Goal: Transaction & Acquisition: Register for event/course

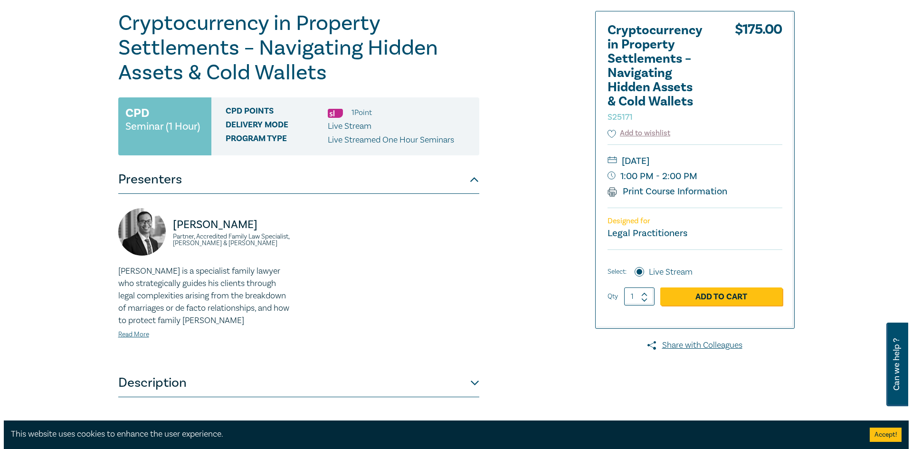
scroll to position [143, 0]
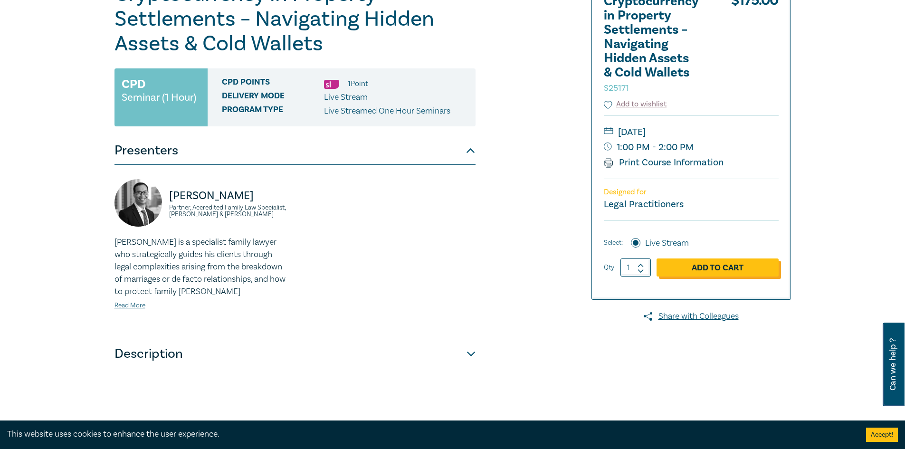
click at [745, 267] on link "Add to Cart" at bounding box center [718, 267] width 122 height 18
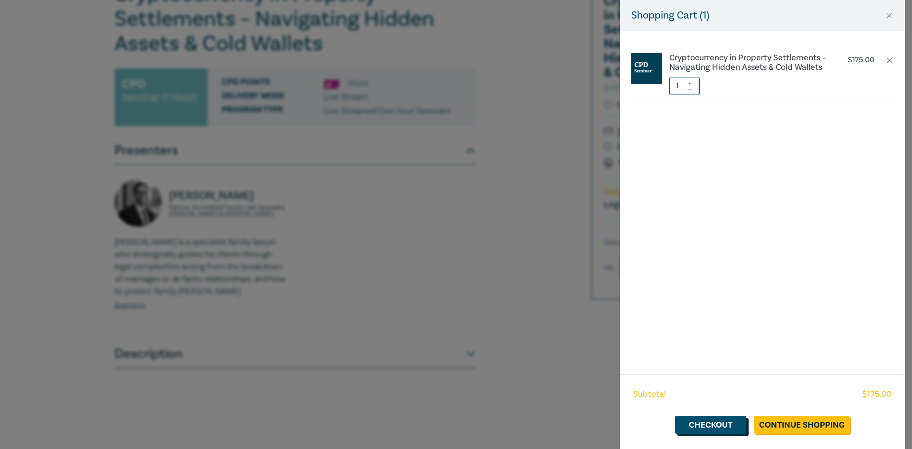
click at [696, 430] on link "Checkout" at bounding box center [710, 425] width 71 height 18
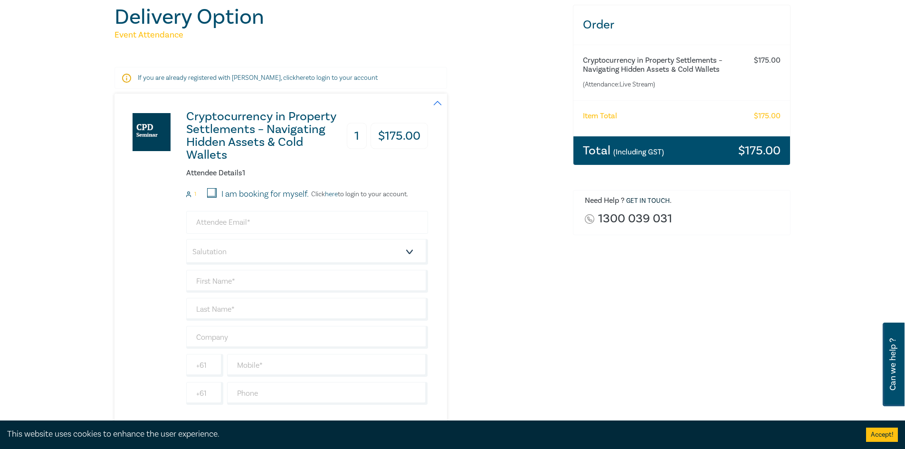
scroll to position [143, 0]
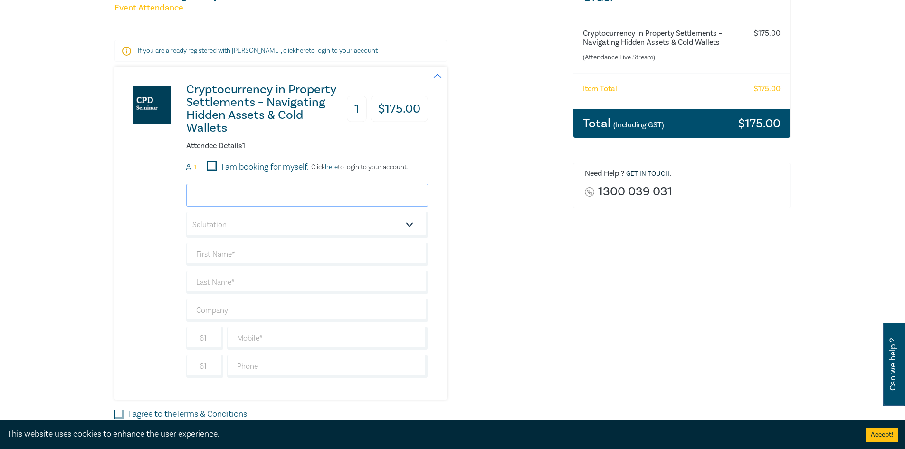
click at [223, 194] on input "email" at bounding box center [307, 195] width 242 height 23
type input "[EMAIL_ADDRESS][DOMAIN_NAME]"
click at [404, 220] on select "Salutation Mr. Mrs. Ms. Miss Dr. Prof. Other" at bounding box center [307, 225] width 242 height 26
select select "Ms."
click at [186, 212] on select "Salutation Mr. Mrs. Ms. Miss Dr. Prof. Other" at bounding box center [307, 225] width 242 height 26
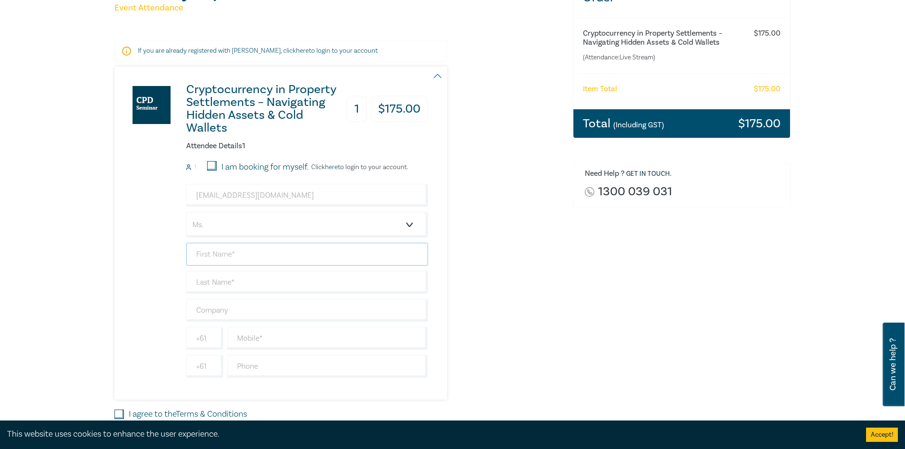
drag, startPoint x: 224, startPoint y: 256, endPoint x: 228, endPoint y: 252, distance: 5.4
click at [224, 256] on input "text" at bounding box center [307, 254] width 242 height 23
type input "[PERSON_NAME]"
click at [204, 281] on input "Robous Altrichter" at bounding box center [307, 282] width 242 height 23
type input "Roubos Altrichter"
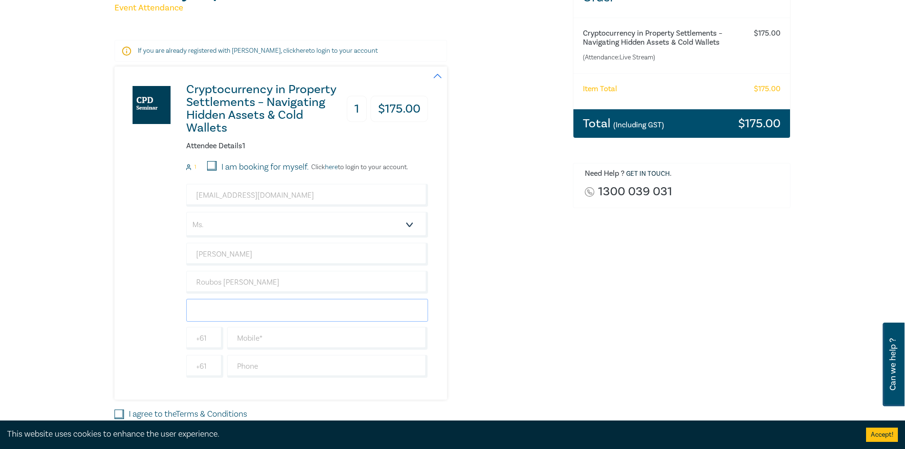
click at [229, 309] on input "text" at bounding box center [307, 310] width 242 height 23
type input "CE Family Law"
click at [269, 369] on input "text" at bounding box center [327, 366] width 201 height 23
type input "0395960222"
click at [294, 341] on input "text" at bounding box center [327, 338] width 201 height 23
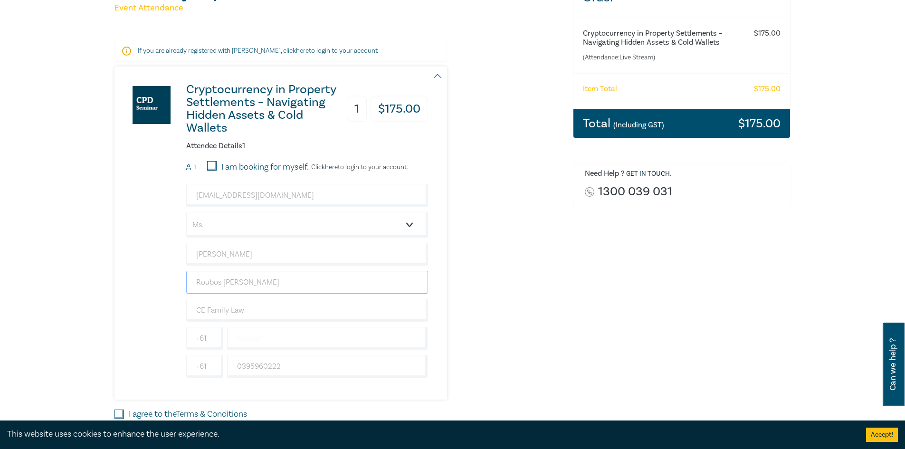
drag, startPoint x: 222, startPoint y: 282, endPoint x: 356, endPoint y: 266, distance: 134.5
click at [222, 282] on input "Roubos Altrichter" at bounding box center [307, 282] width 242 height 23
type input "[PERSON_NAME]"
drag, startPoint x: 248, startPoint y: 334, endPoint x: 254, endPoint y: 333, distance: 5.3
click at [248, 334] on input "text" at bounding box center [327, 338] width 201 height 23
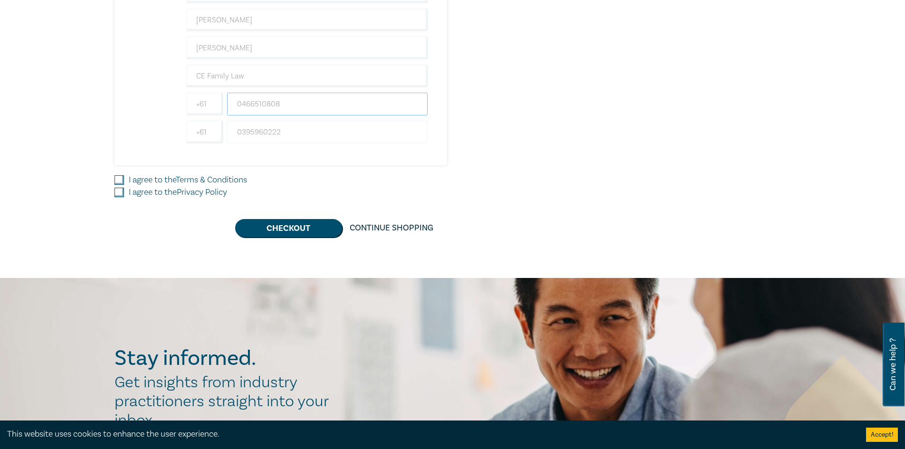
scroll to position [380, 0]
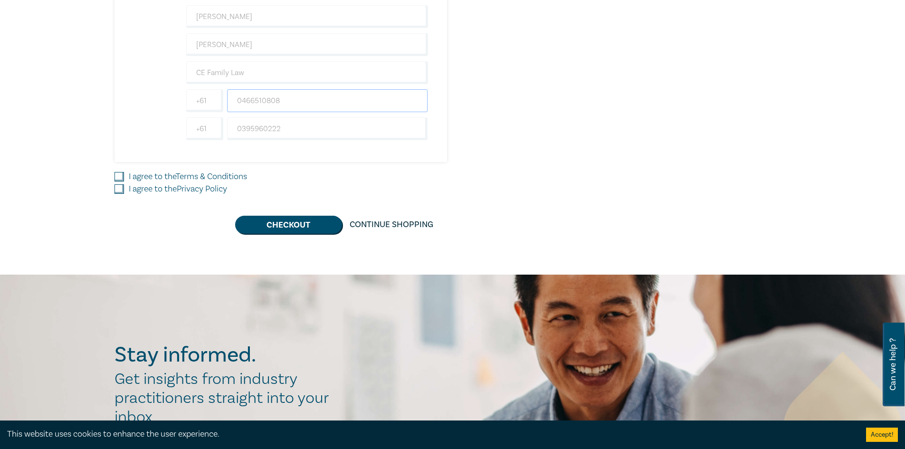
type input "0466510808"
click at [118, 177] on input "I agree to the Terms & Conditions" at bounding box center [119, 177] width 10 height 10
checkbox input "true"
click at [119, 188] on input "I agree to the Privacy Policy" at bounding box center [119, 189] width 10 height 10
checkbox input "true"
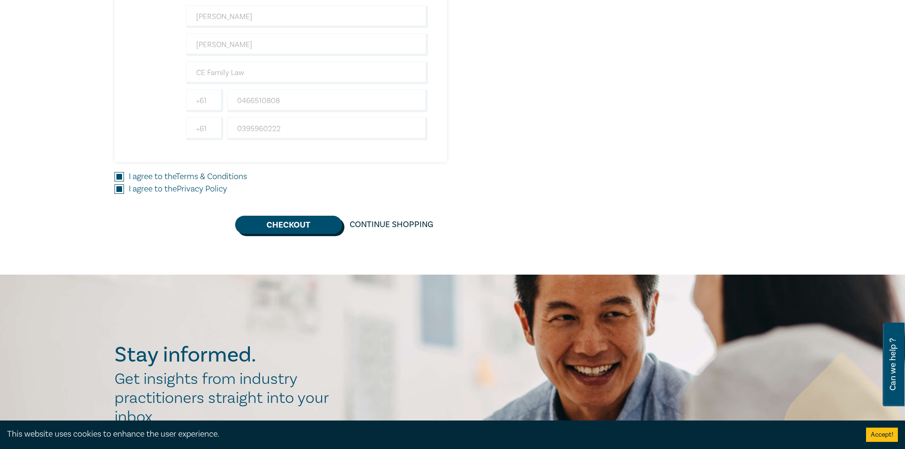
click at [296, 227] on button "Checkout" at bounding box center [288, 225] width 107 height 18
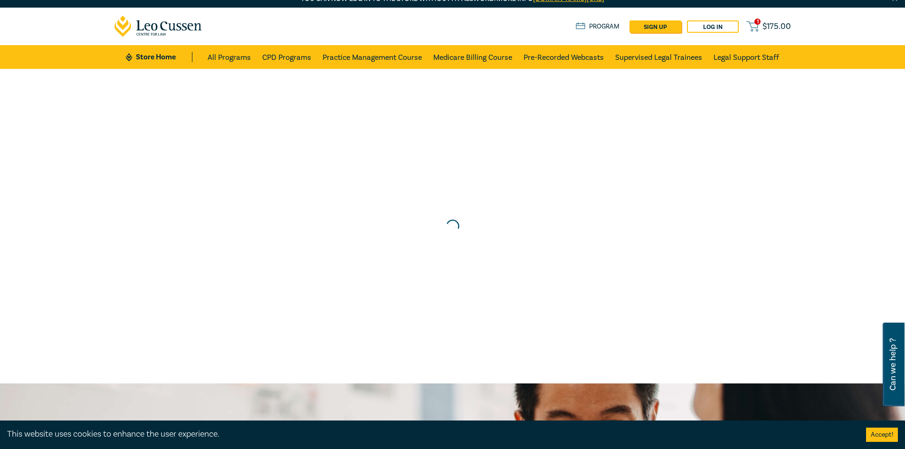
scroll to position [0, 0]
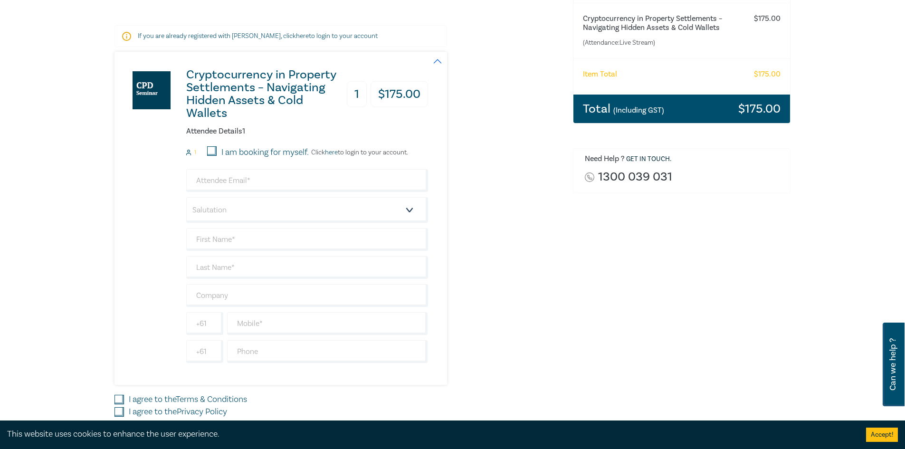
scroll to position [238, 0]
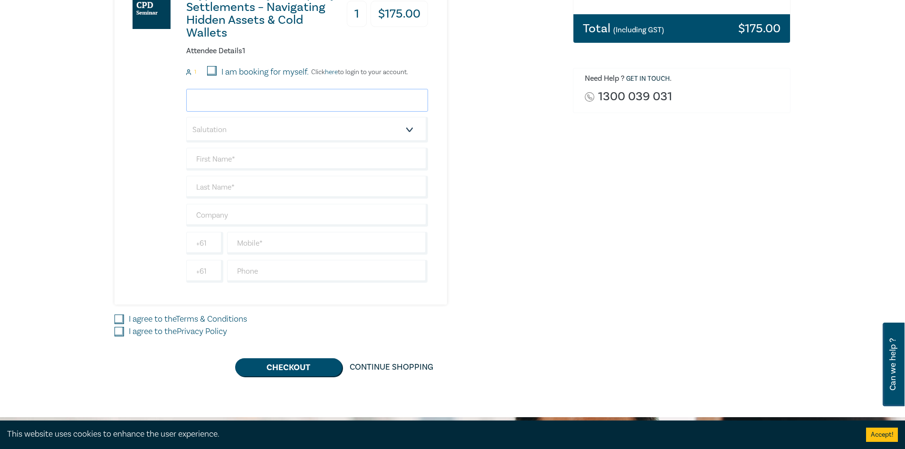
click at [210, 100] on input "email" at bounding box center [307, 100] width 242 height 23
type input "[EMAIL_ADDRESS][DOMAIN_NAME]"
click at [241, 125] on select "Salutation Mr. Mrs. Ms. Miss Dr. Prof. Other" at bounding box center [307, 130] width 242 height 26
select select "Ms."
click at [186, 117] on select "Salutation Mr. Mrs. Ms. Miss Dr. Prof. Other" at bounding box center [307, 130] width 242 height 26
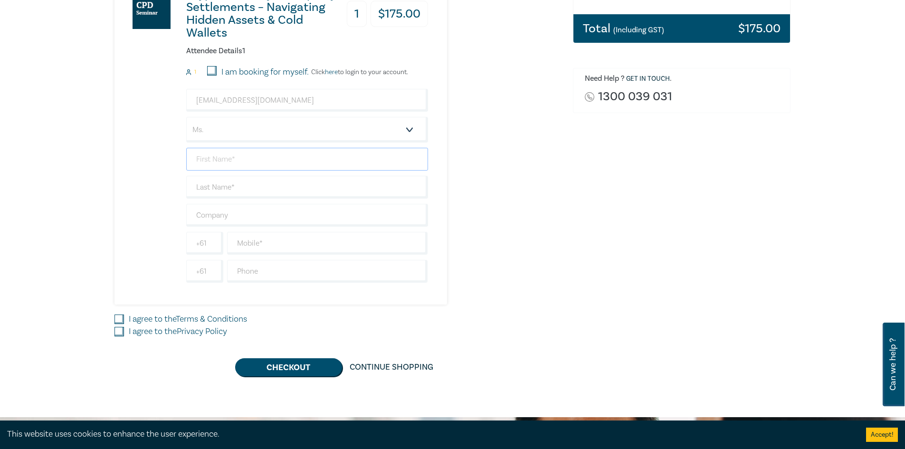
drag, startPoint x: 233, startPoint y: 153, endPoint x: 246, endPoint y: 156, distance: 13.1
click at [233, 153] on input "text" at bounding box center [307, 159] width 242 height 23
type input "[PERSON_NAME]"
click at [238, 209] on input "text" at bounding box center [307, 215] width 242 height 23
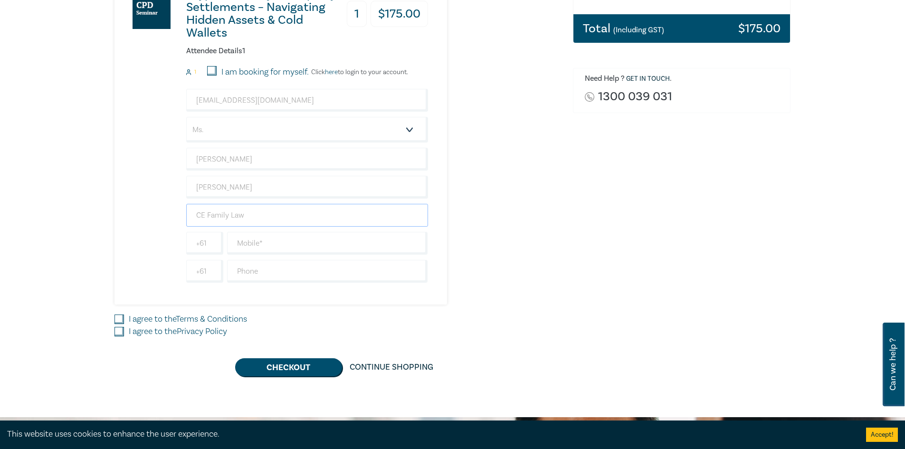
type input "CE Family Law"
drag, startPoint x: 161, startPoint y: 245, endPoint x: 229, endPoint y: 237, distance: 67.9
click at [161, 244] on div "Cryptocurrency in Property Settlements – Navigating Hidden Assets & Cold Wallet…" at bounding box center [271, 137] width 314 height 333
click at [250, 238] on input "text" at bounding box center [327, 243] width 201 height 23
type input "0439871651"
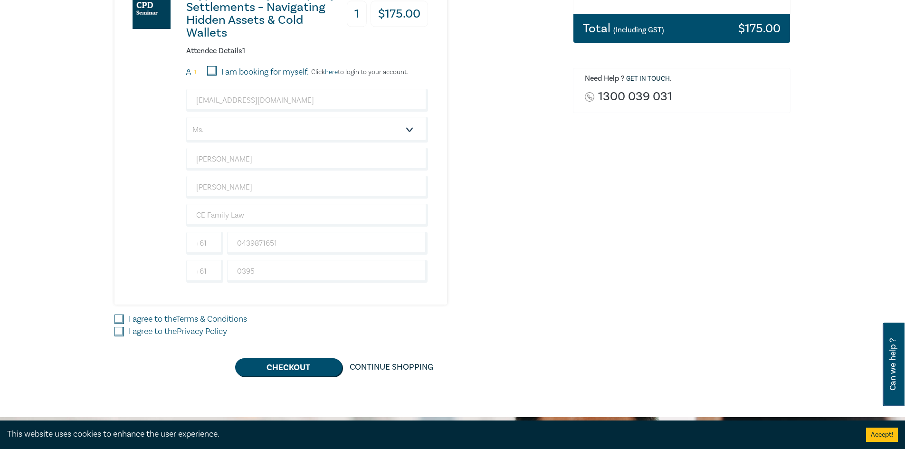
drag, startPoint x: 355, startPoint y: 293, endPoint x: 349, endPoint y: 295, distance: 6.0
click at [349, 295] on div "Cryptocurrency in Property Settlements – Navigating Hidden Assets & Cold Wallet…" at bounding box center [271, 137] width 314 height 333
click at [283, 278] on input "0395" at bounding box center [327, 271] width 201 height 23
type input "0395960222"
click at [123, 320] on input "I agree to the Terms & Conditions" at bounding box center [119, 319] width 10 height 10
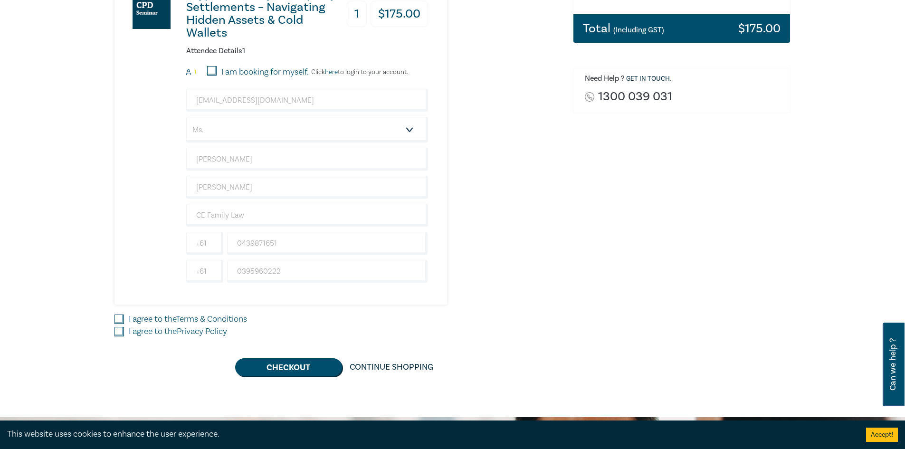
checkbox input "true"
click at [112, 330] on div "Delivery Option Event Attendance If you are already registered with [PERSON_NAM…" at bounding box center [338, 130] width 458 height 494
click at [121, 332] on input "I agree to the Privacy Policy" at bounding box center [119, 332] width 10 height 10
checkbox input "true"
click at [312, 370] on button "Checkout" at bounding box center [288, 367] width 107 height 18
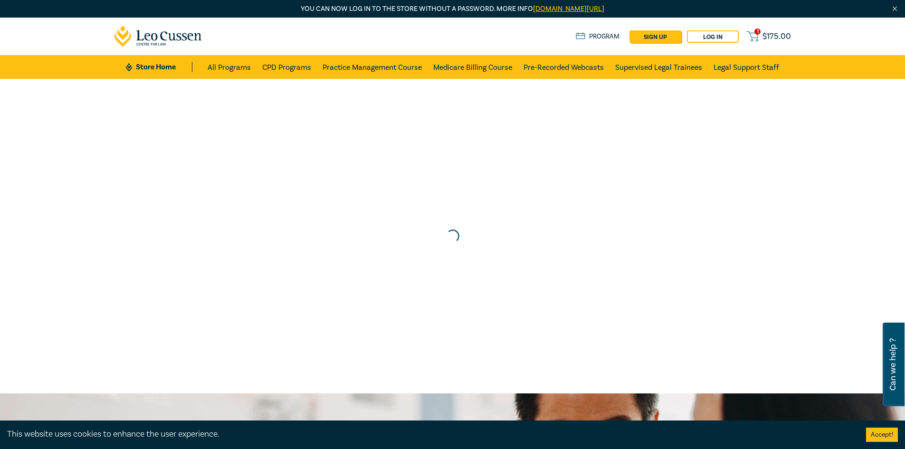
scroll to position [0, 0]
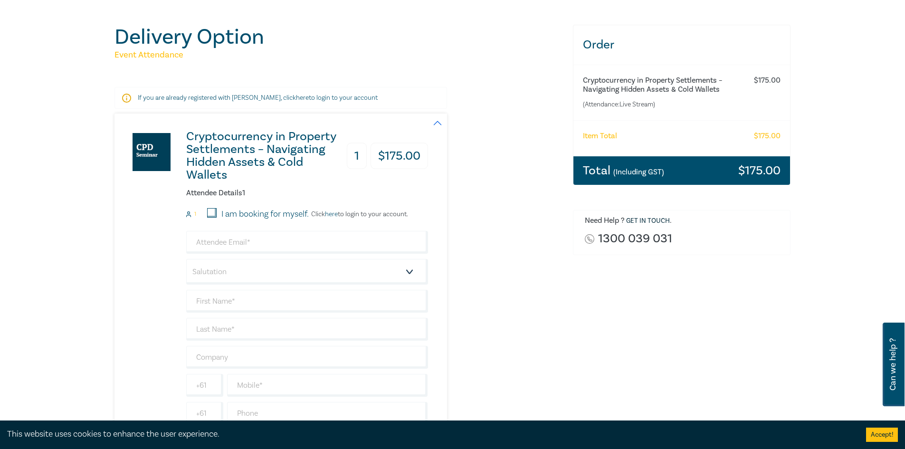
scroll to position [333, 0]
